Goal: Find specific page/section: Find specific page/section

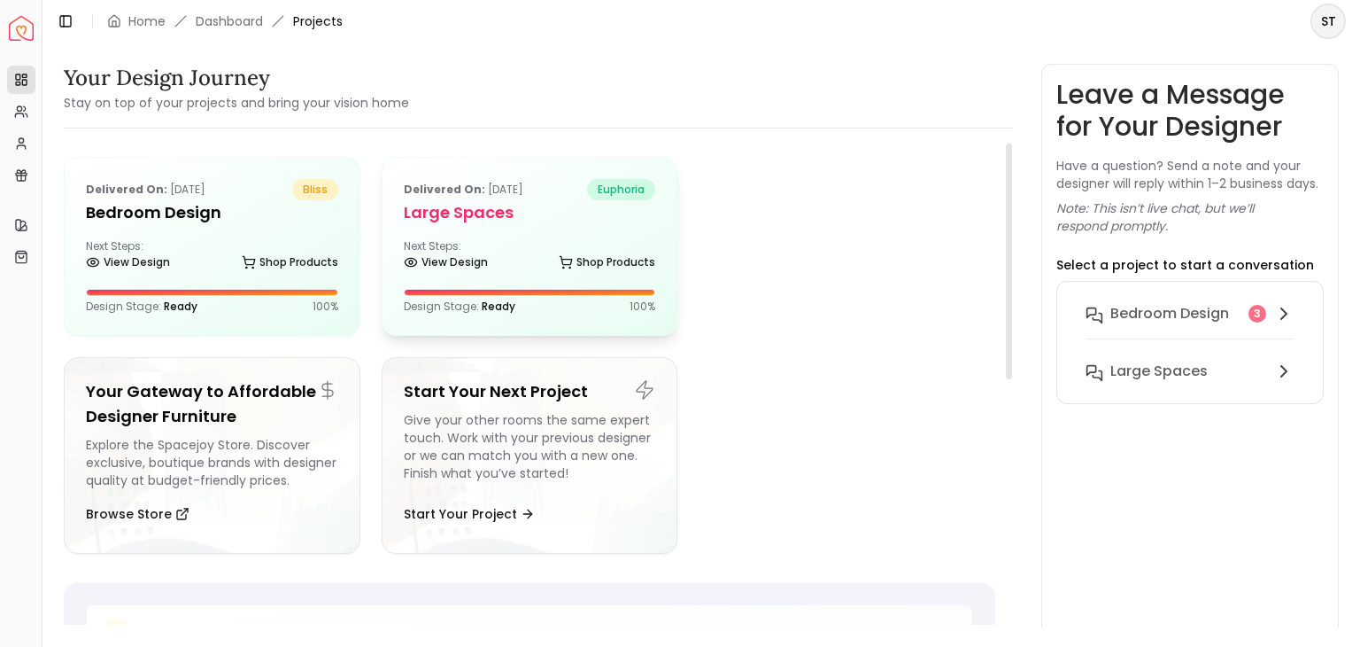
click at [441, 229] on div "Delivered on: [DATE] euphoria Large Spaces Next Steps: View Design Shop Product…" at bounding box center [530, 246] width 295 height 177
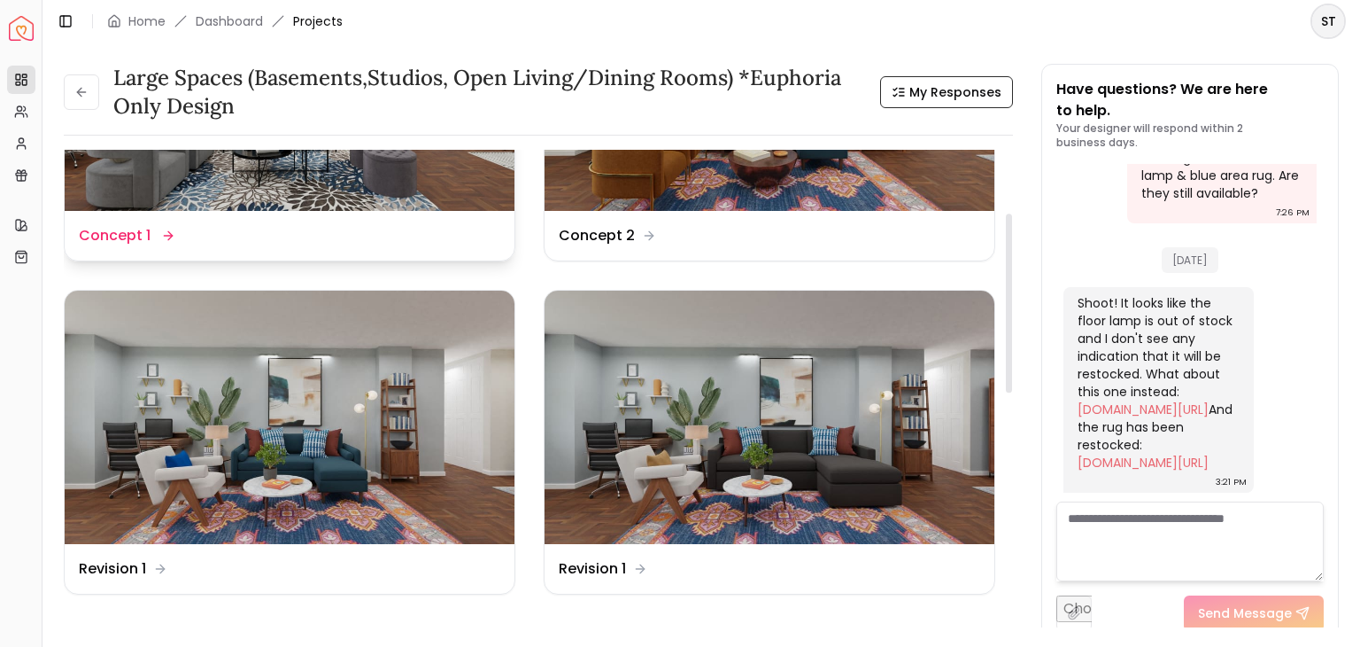
scroll to position [213, 0]
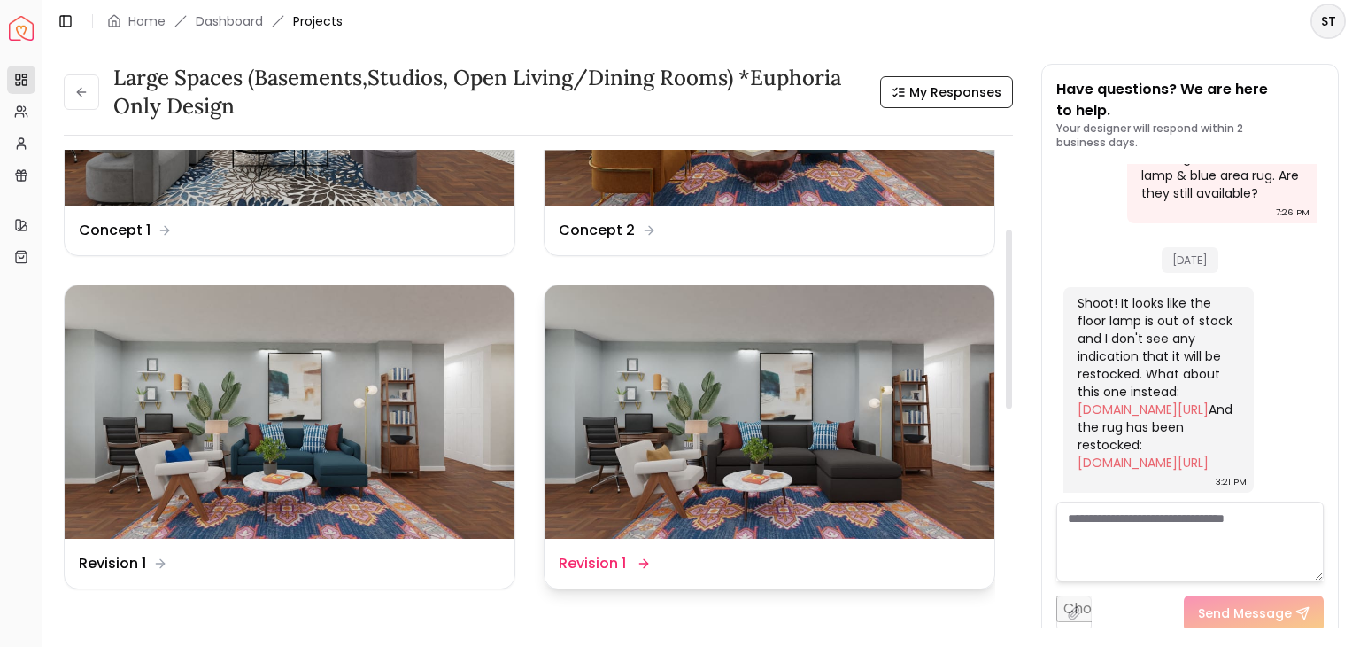
click at [780, 379] on img at bounding box center [770, 411] width 450 height 253
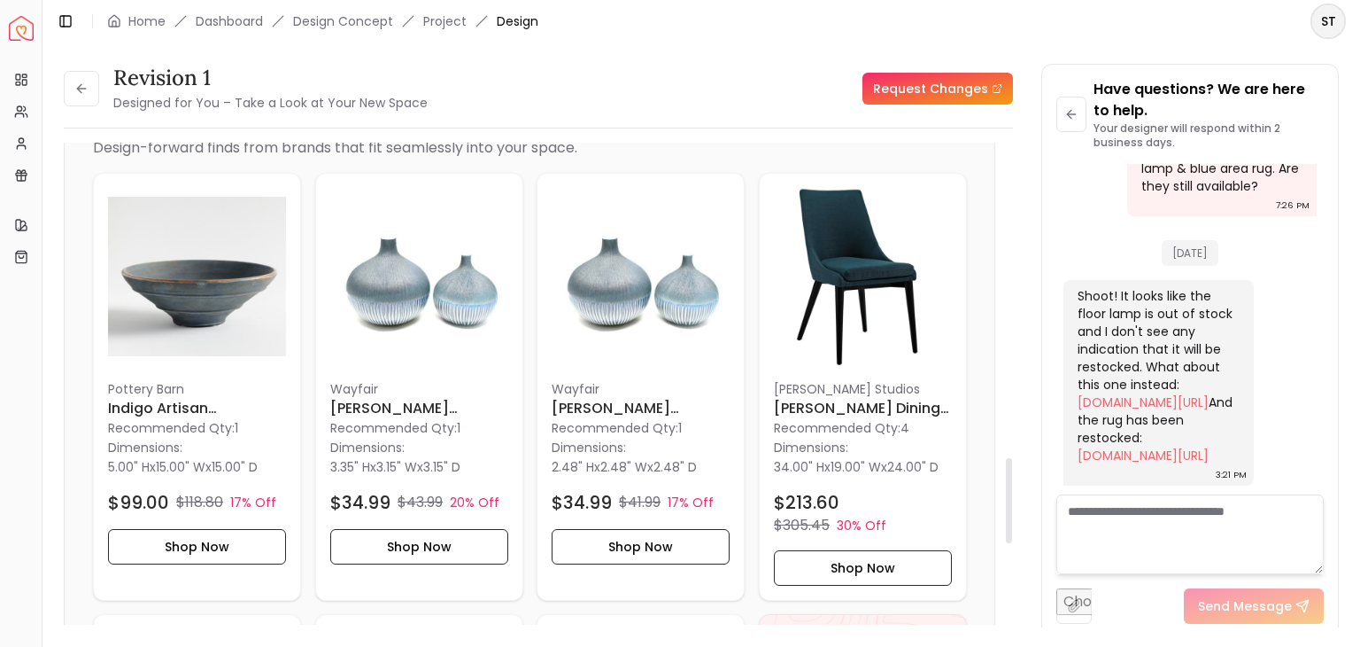
scroll to position [1812, 0]
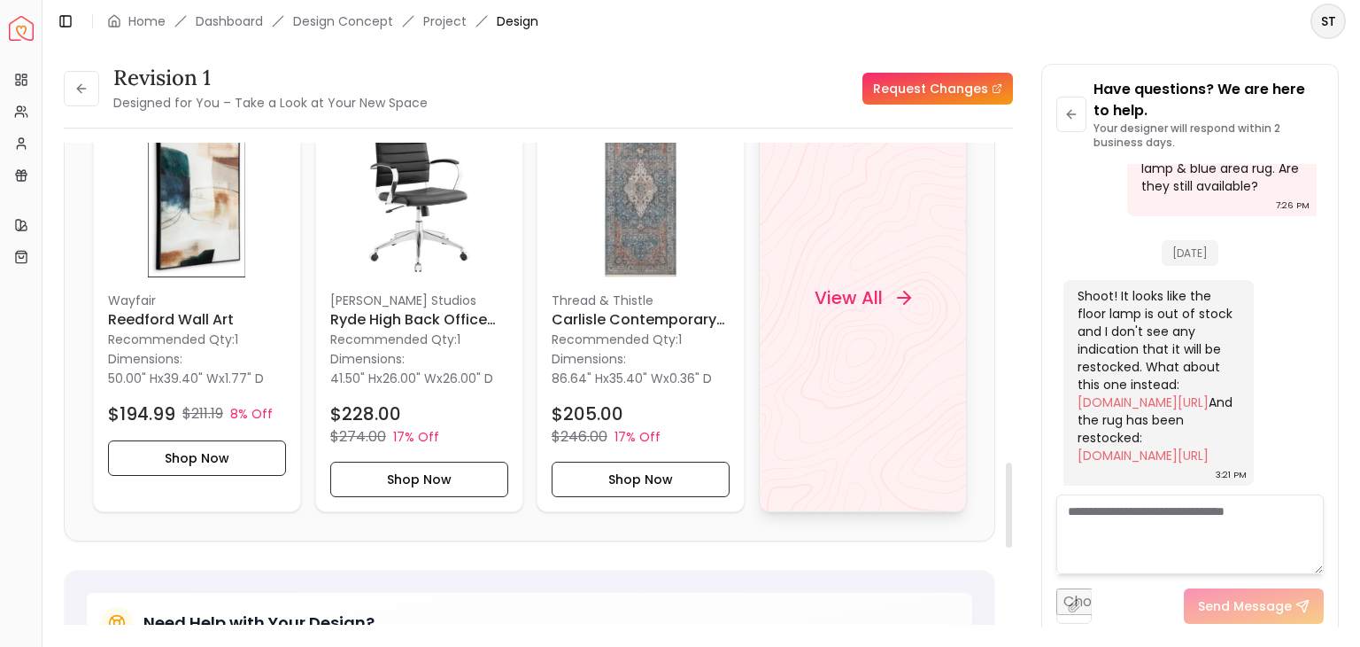
click at [916, 362] on div "View All" at bounding box center [863, 298] width 208 height 428
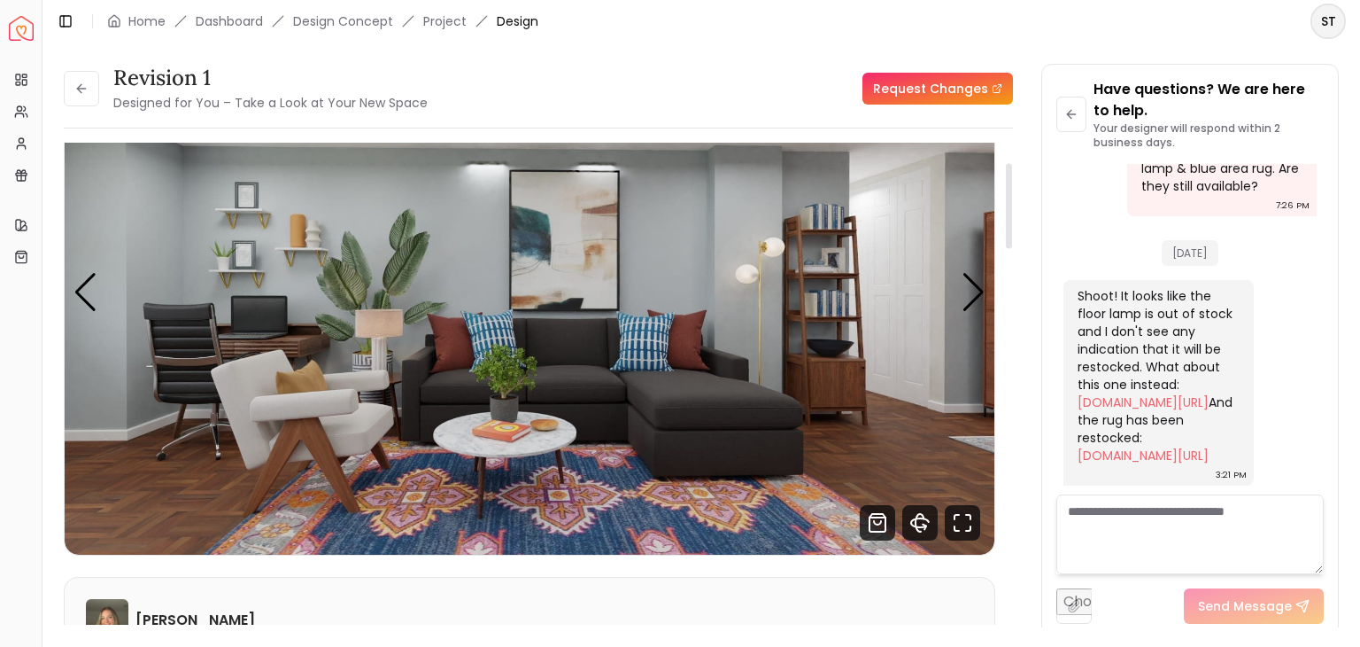
scroll to position [0, 0]
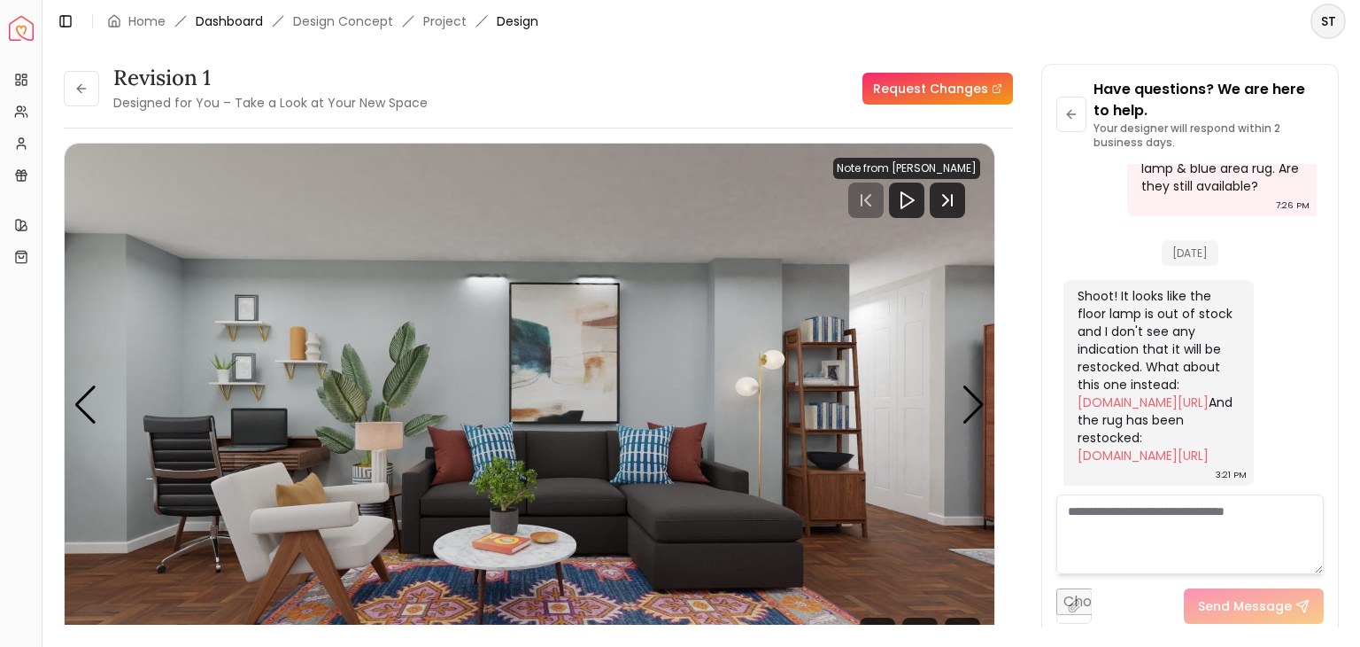
click at [198, 29] on link "Dashboard" at bounding box center [229, 21] width 67 height 18
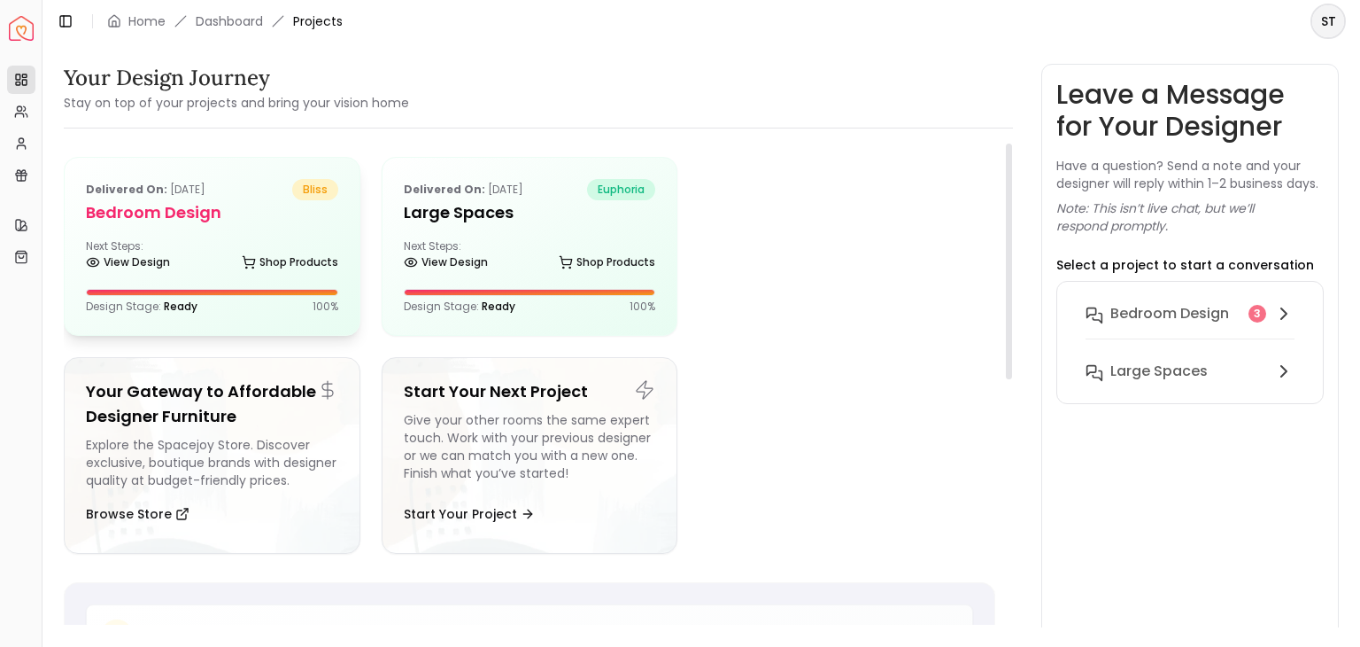
click at [210, 236] on div "Delivered on: [DATE] bliss Bedroom Design Next Steps: View Design Shop Products…" at bounding box center [212, 246] width 295 height 177
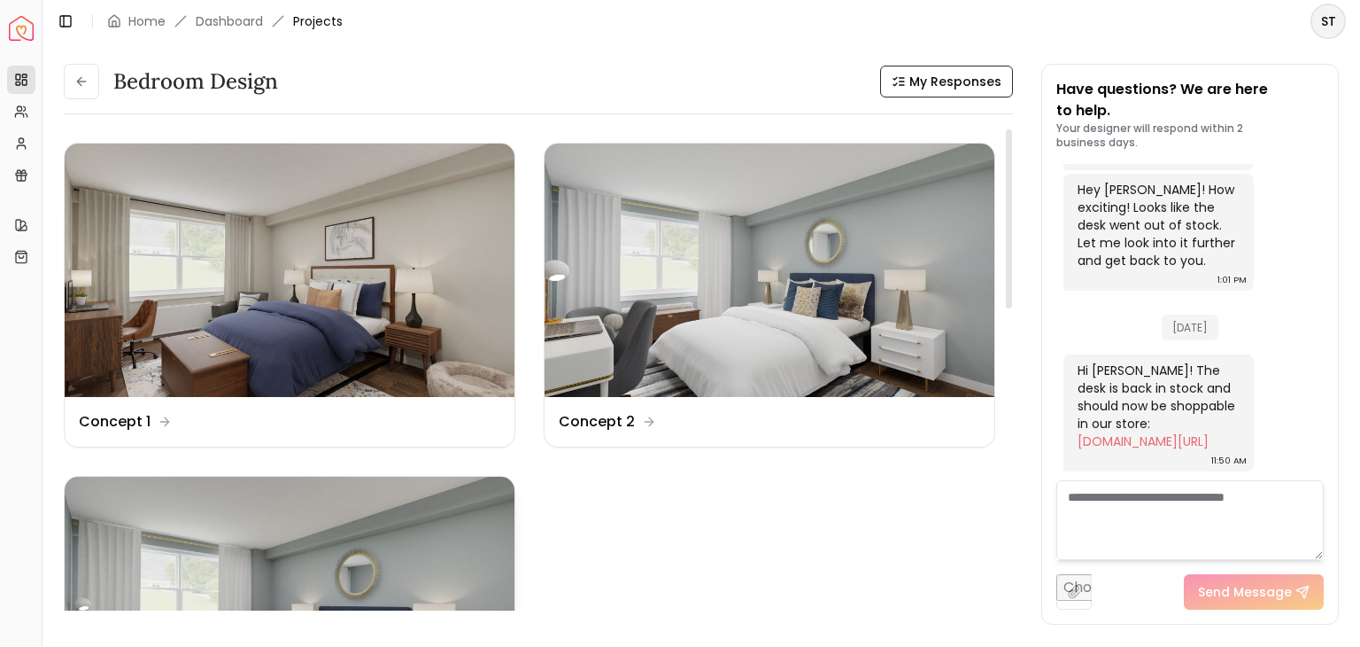
click at [319, 544] on img at bounding box center [290, 602] width 450 height 253
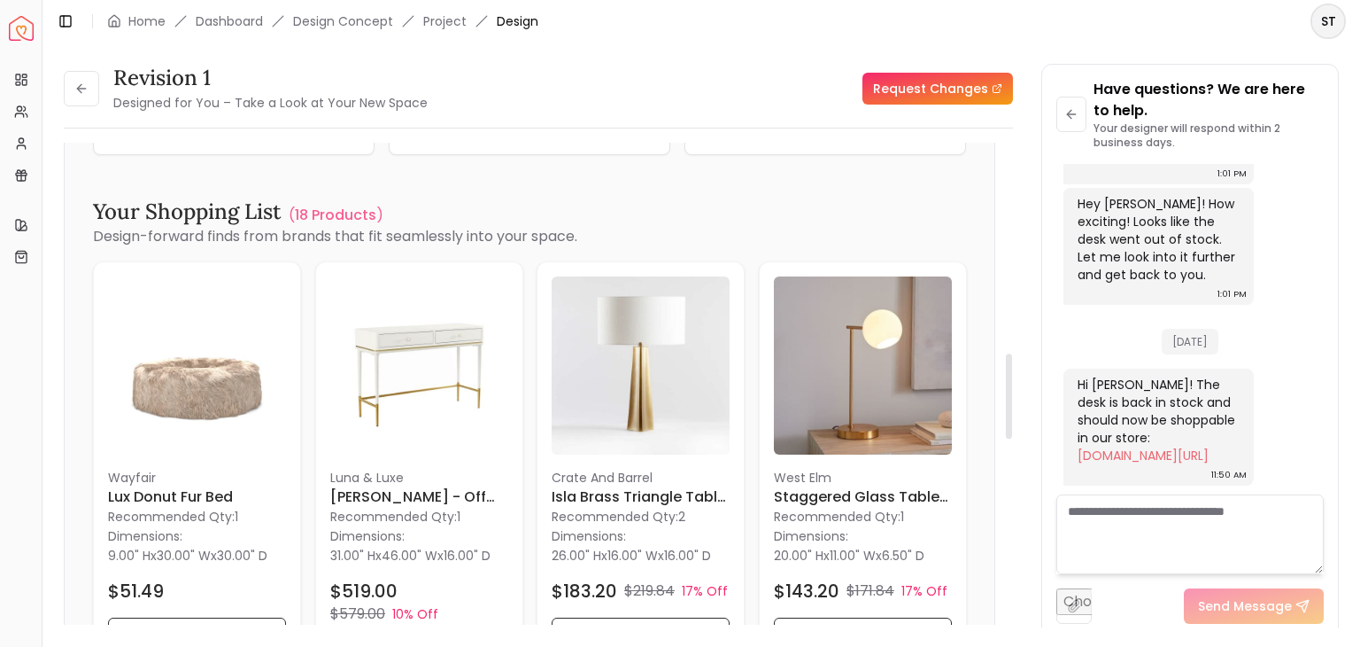
scroll to position [1194, 0]
click at [237, 34] on header "Toggle Sidebar Home Dashboard Design Concept Project Design ST" at bounding box center [702, 21] width 1318 height 43
click at [237, 32] on div "Toggle Sidebar Home Dashboard Design Concept Project Design" at bounding box center [298, 21] width 510 height 25
click at [239, 22] on link "Dashboard" at bounding box center [229, 21] width 67 height 18
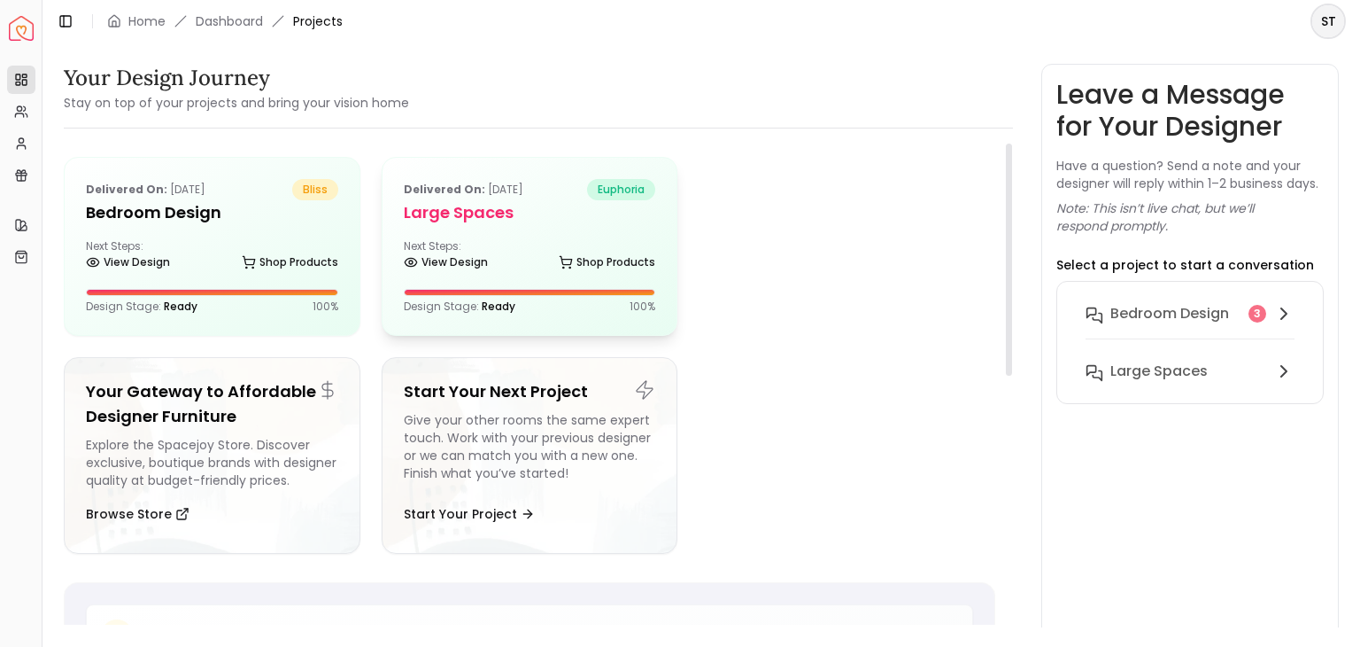
click at [452, 276] on div "Delivered on: [DATE] euphoria Large Spaces Next Steps: View Design Shop Product…" at bounding box center [530, 246] width 295 height 177
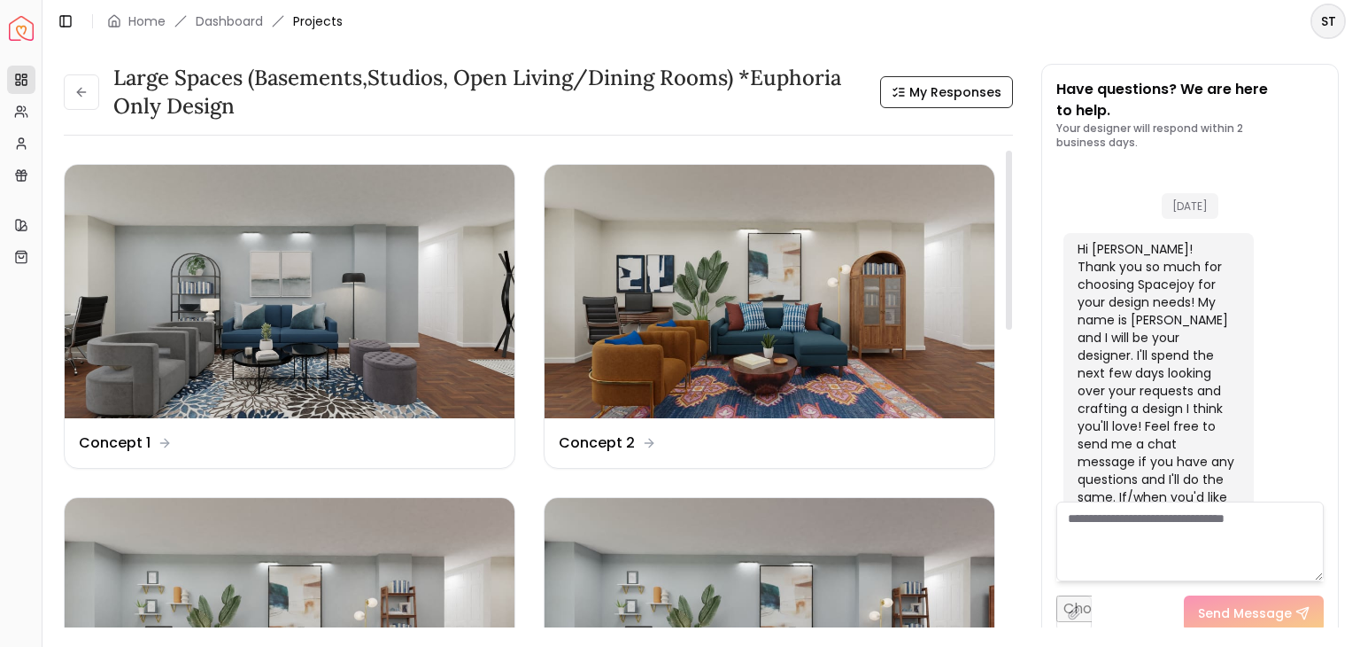
scroll to position [3845, 0]
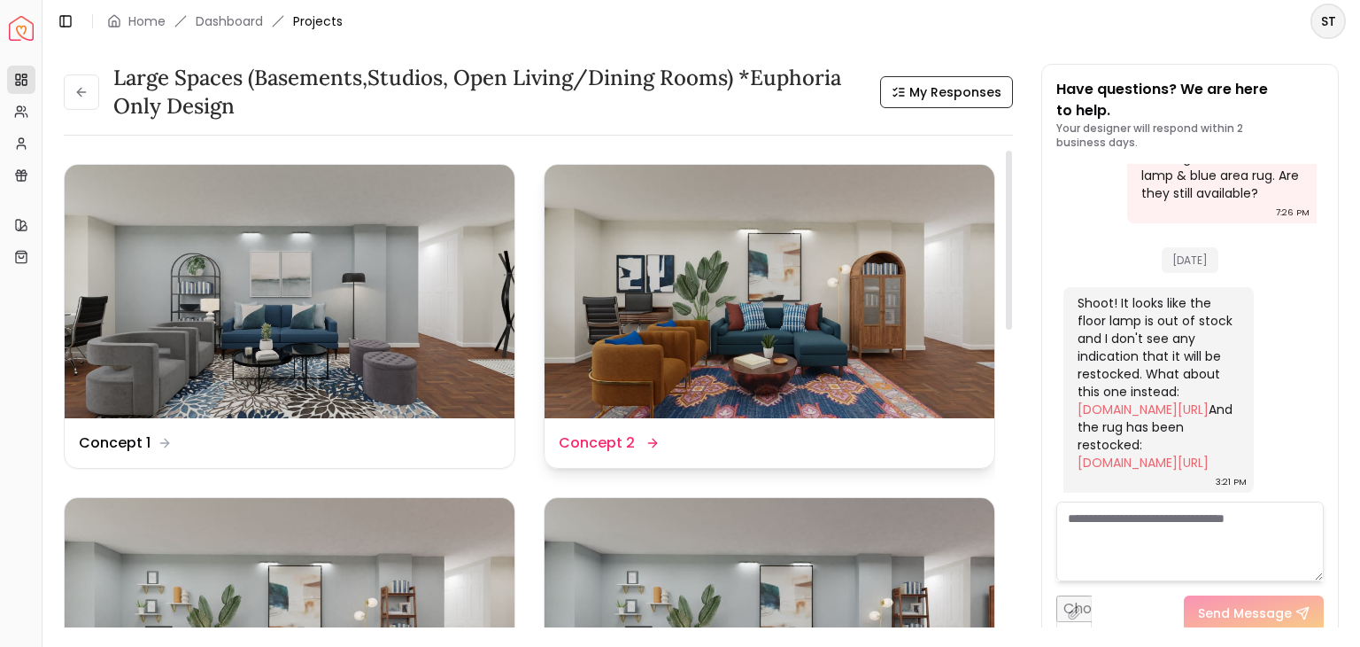
click at [771, 236] on img at bounding box center [770, 291] width 450 height 253
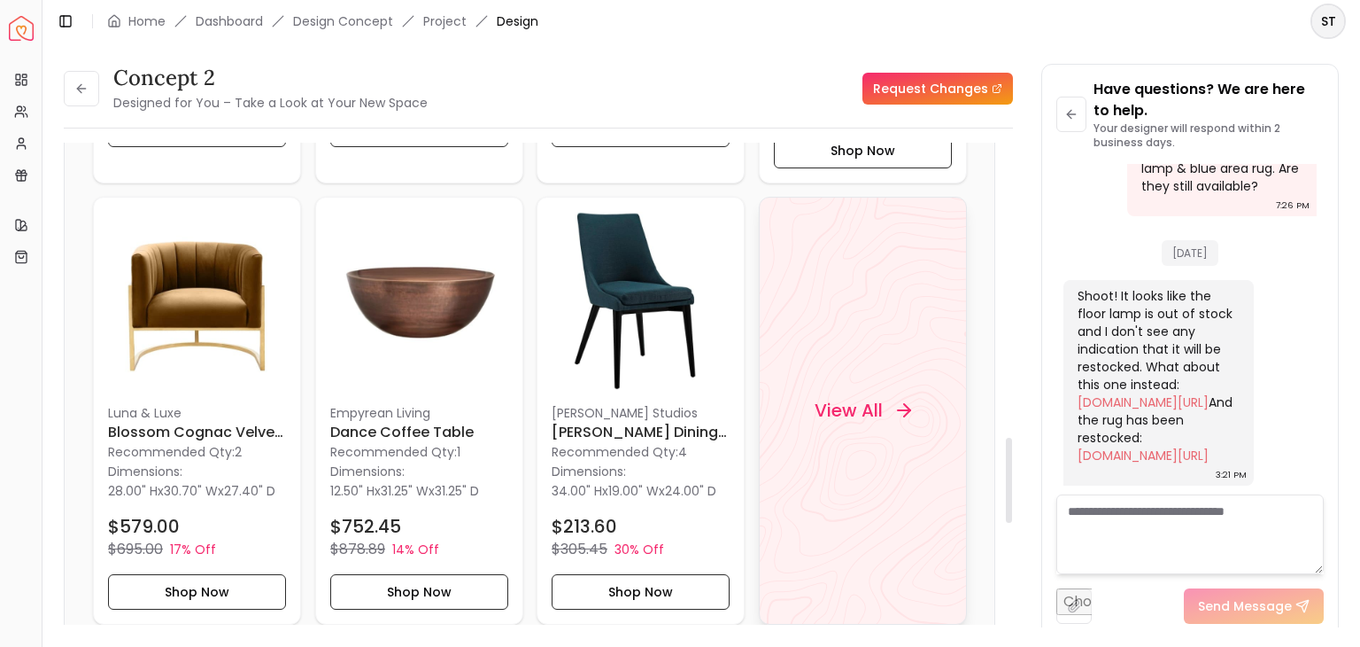
scroll to position [1702, 0]
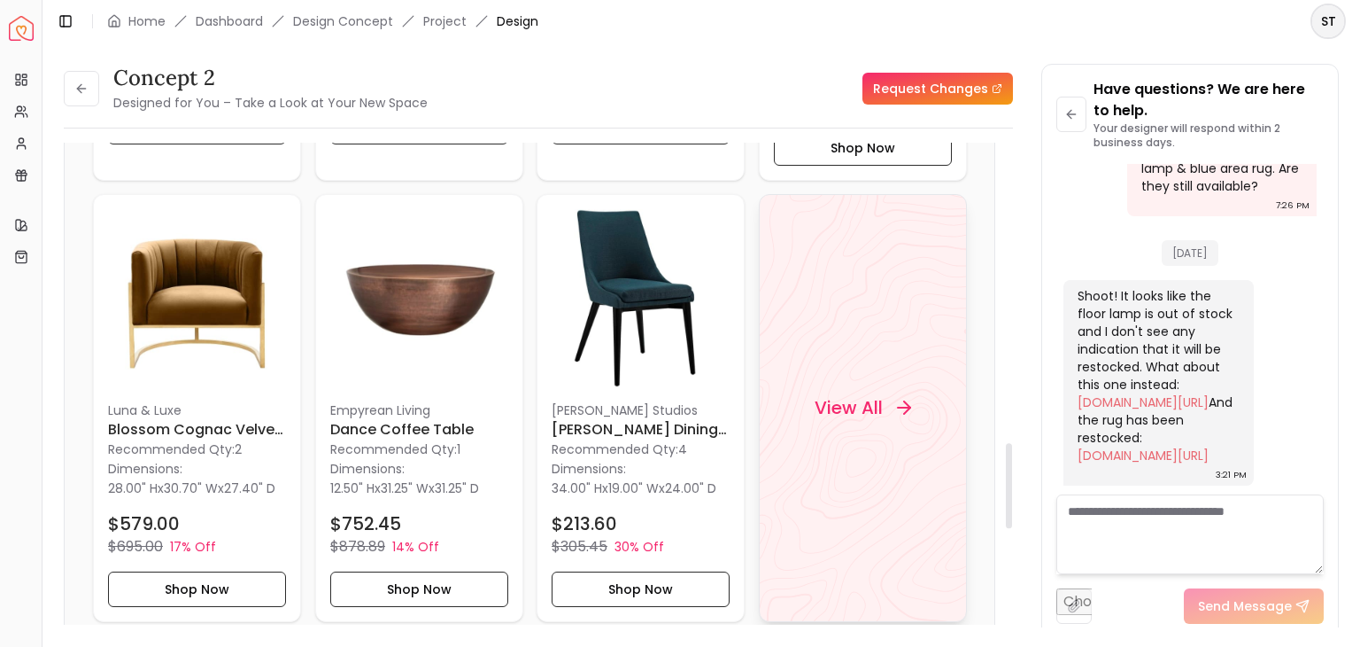
click at [848, 395] on h4 "View All" at bounding box center [848, 407] width 68 height 25
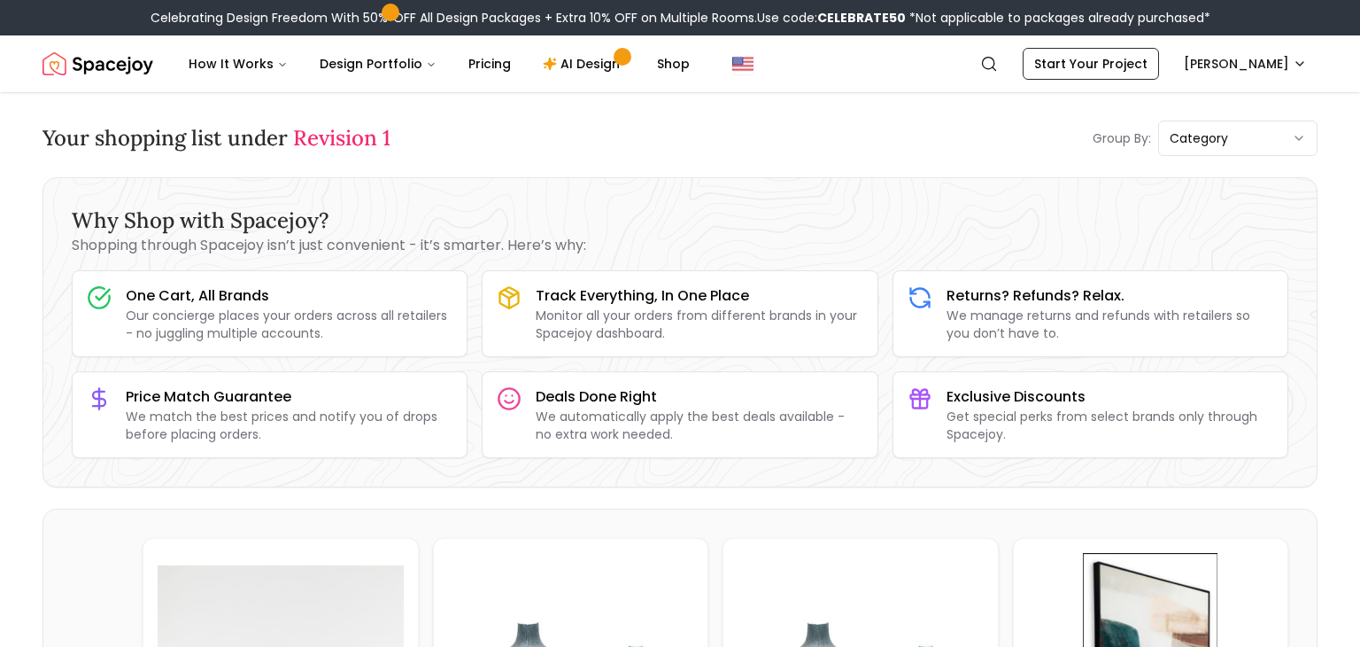
scroll to position [17, 0]
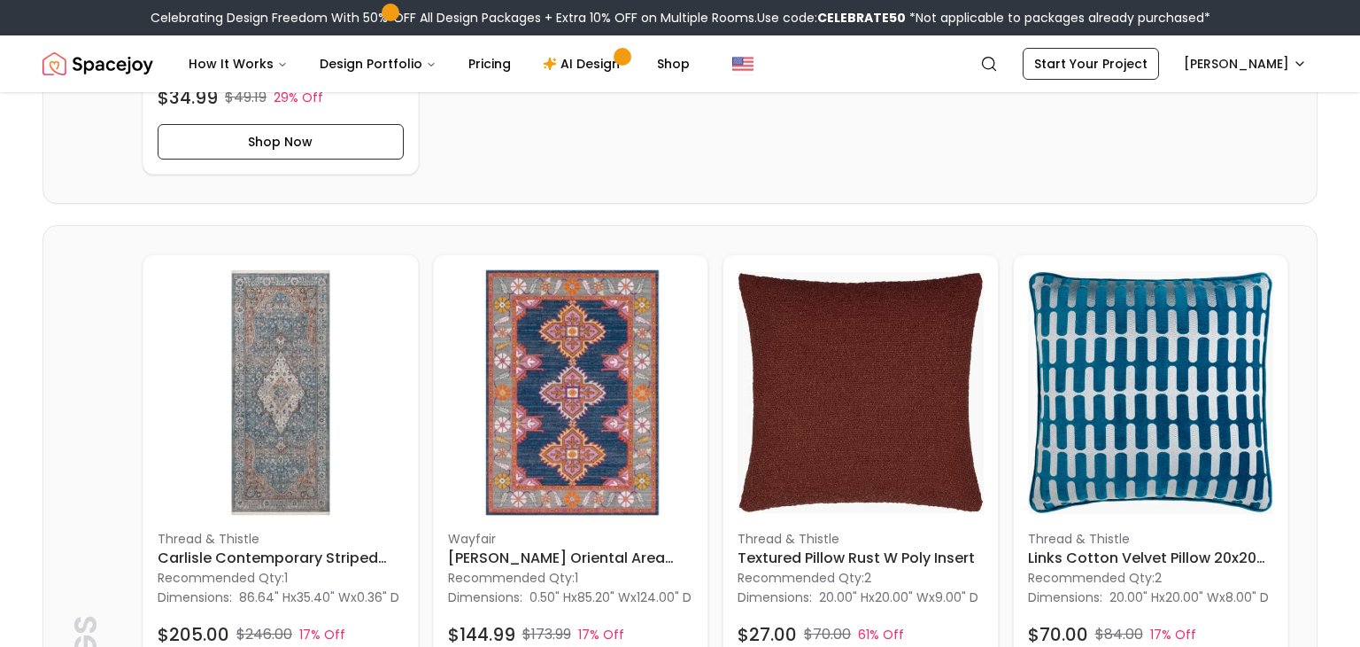
scroll to position [3165, 0]
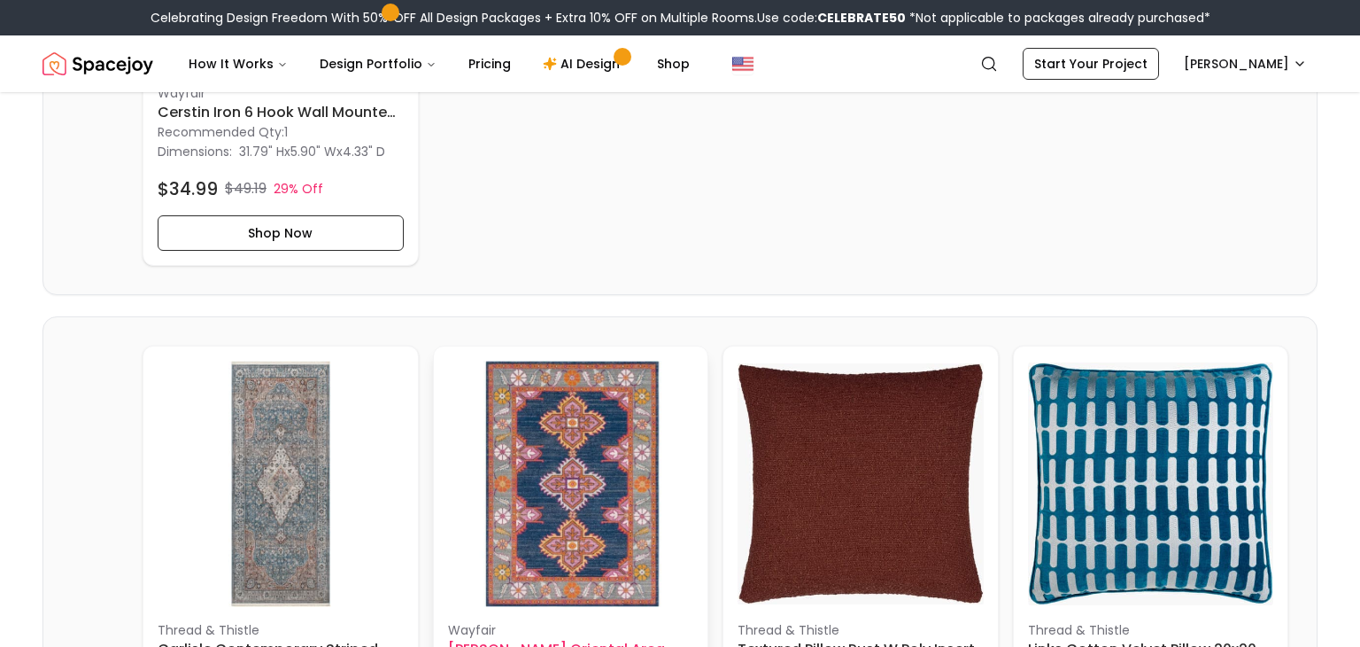
click at [571, 491] on img at bounding box center [571, 483] width 246 height 246
